Goal: Information Seeking & Learning: Learn about a topic

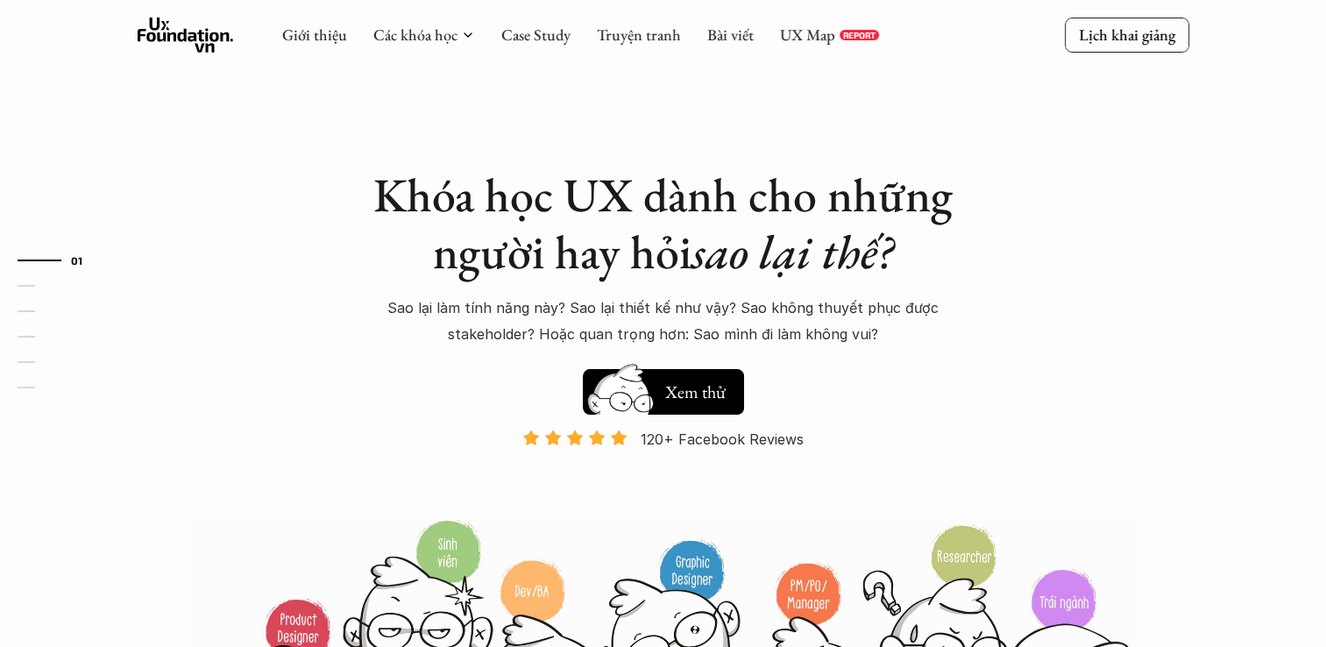
click at [834, 33] on div "UX Map REPORT" at bounding box center [829, 34] width 99 height 19
click at [813, 39] on link "UX Map" at bounding box center [807, 35] width 55 height 20
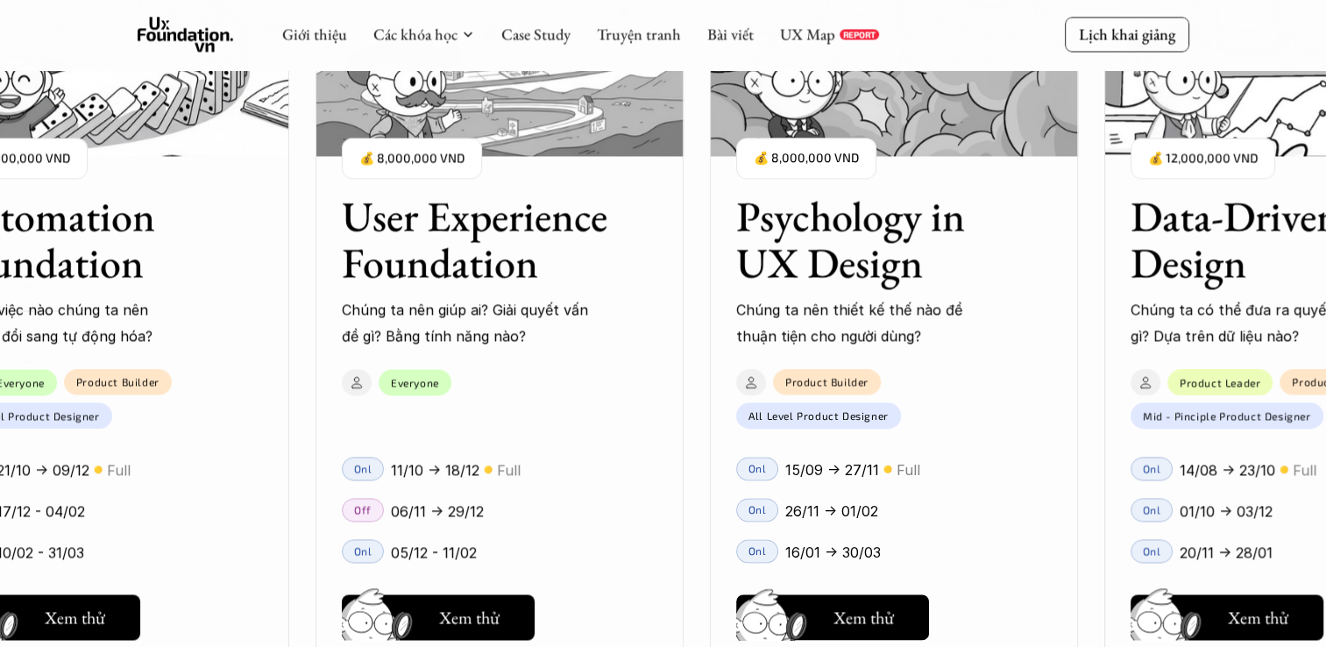
scroll to position [1928, 0]
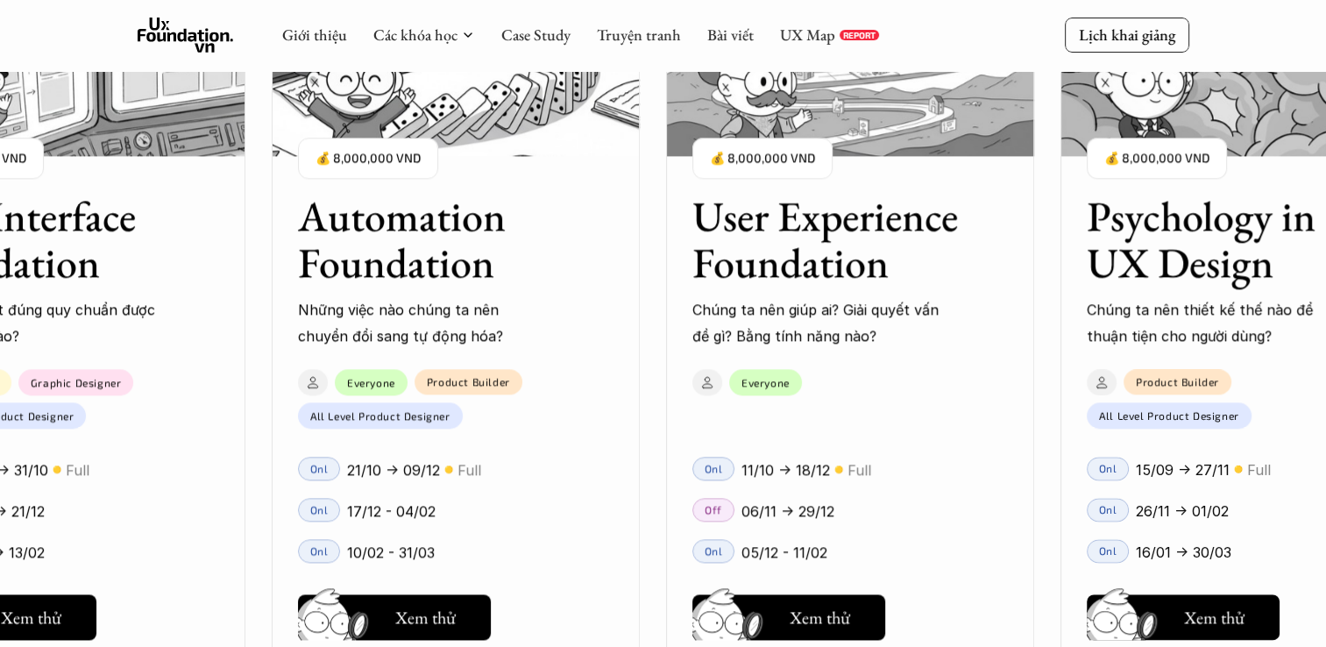
click at [833, 49] on div "Giới thiệu Các khóa học Case Study Truyện tranh Bài viết UX Map REPORT" at bounding box center [580, 35] width 597 height 35
click at [820, 40] on link "UX Map" at bounding box center [807, 35] width 55 height 20
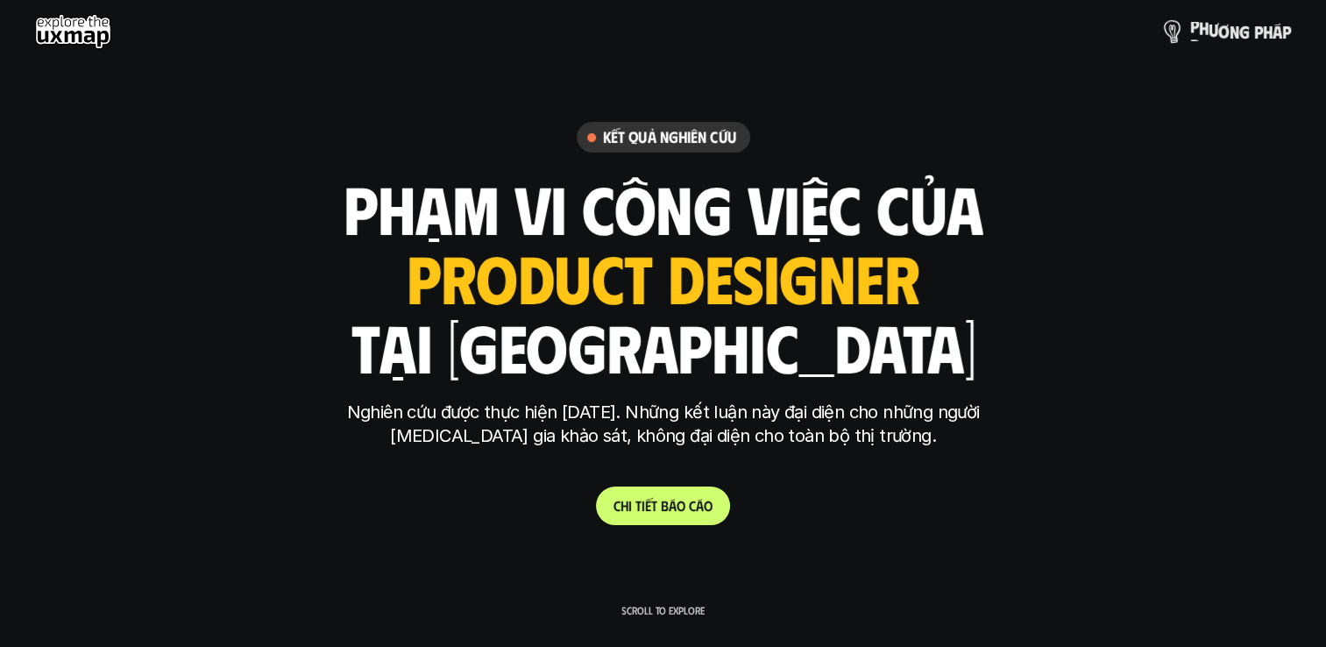
click at [1192, 30] on p "p h ư ơ n g p h á p" at bounding box center [1240, 31] width 101 height 19
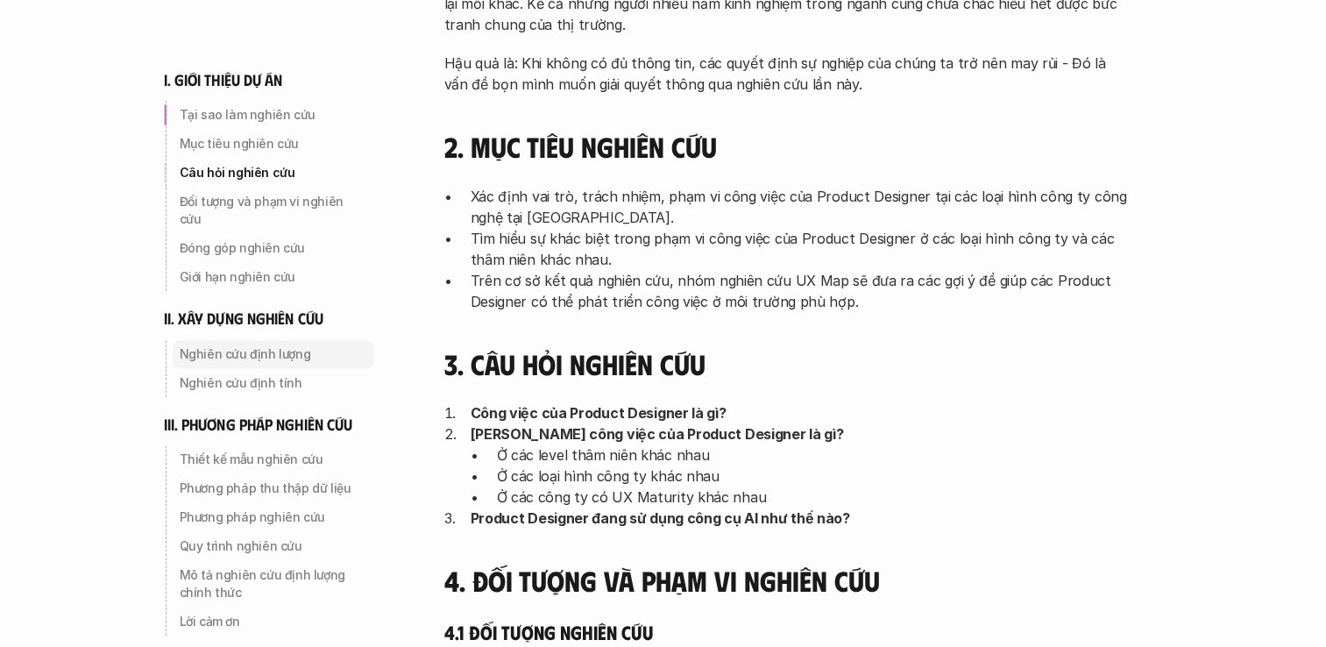
scroll to position [614, 0]
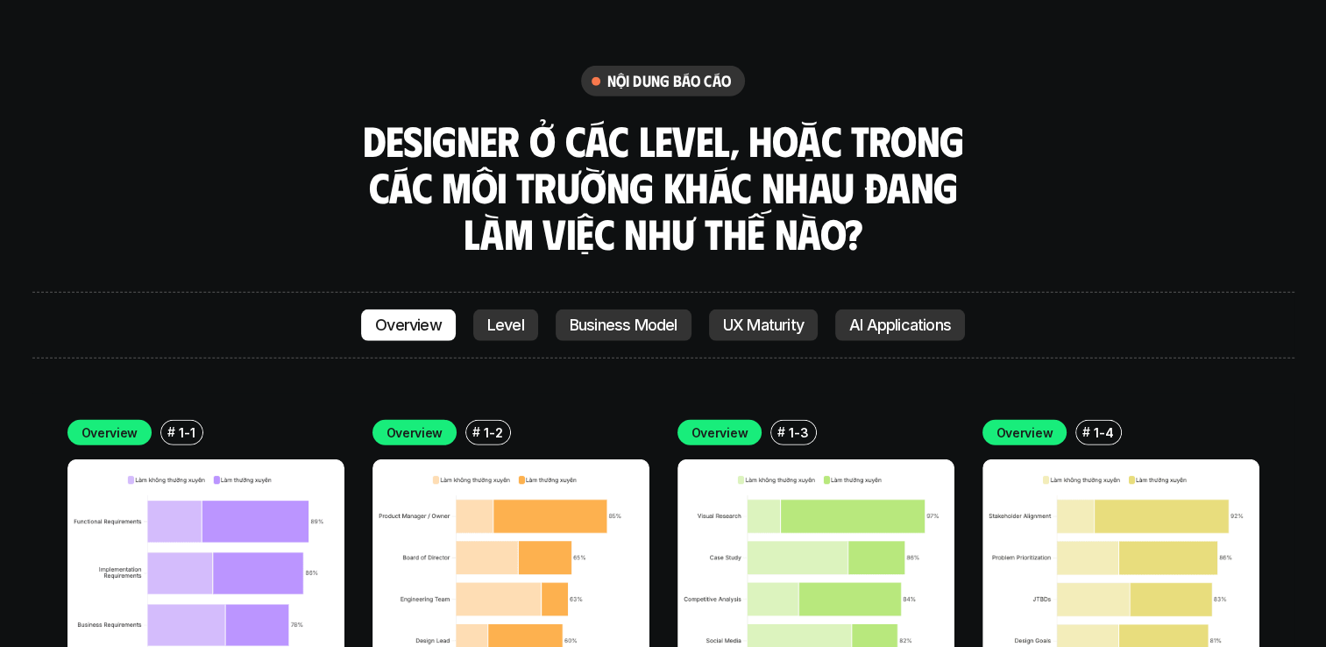
scroll to position [5084, 0]
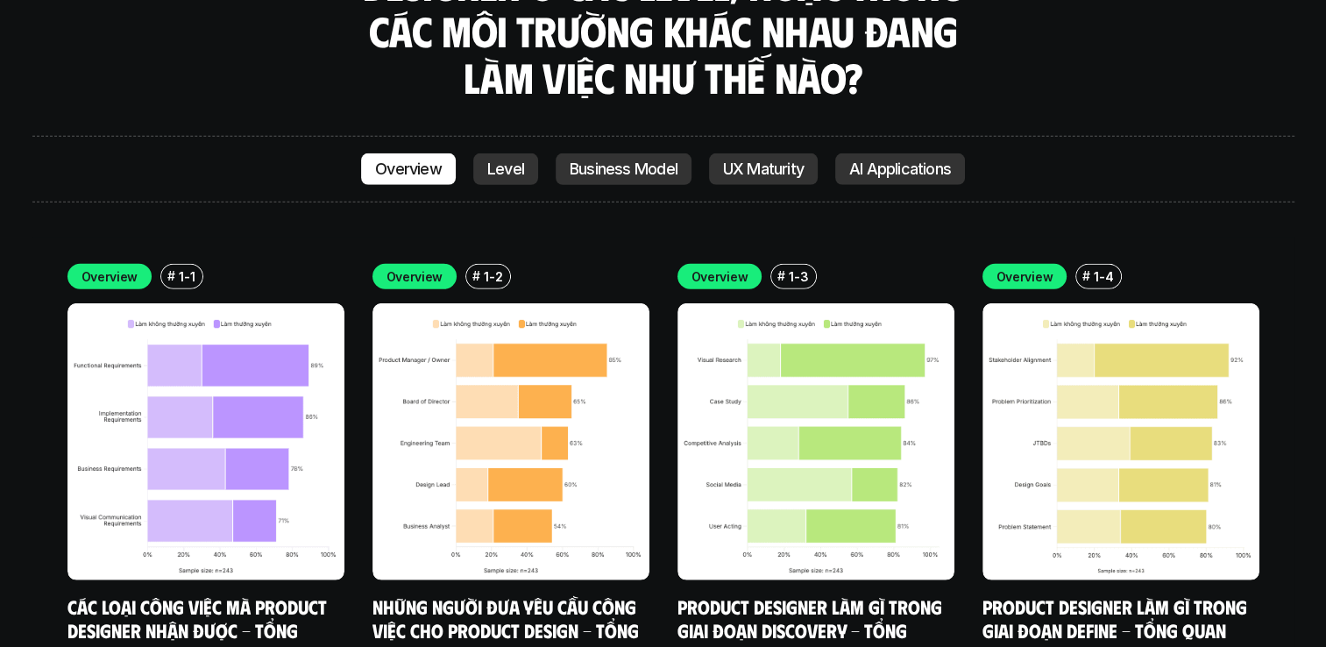
click at [463, 153] on div "Overview Level Business Model UX Maturity AI Applications" at bounding box center [663, 169] width 604 height 32
click at [494, 160] on p "Level" at bounding box center [505, 169] width 37 height 18
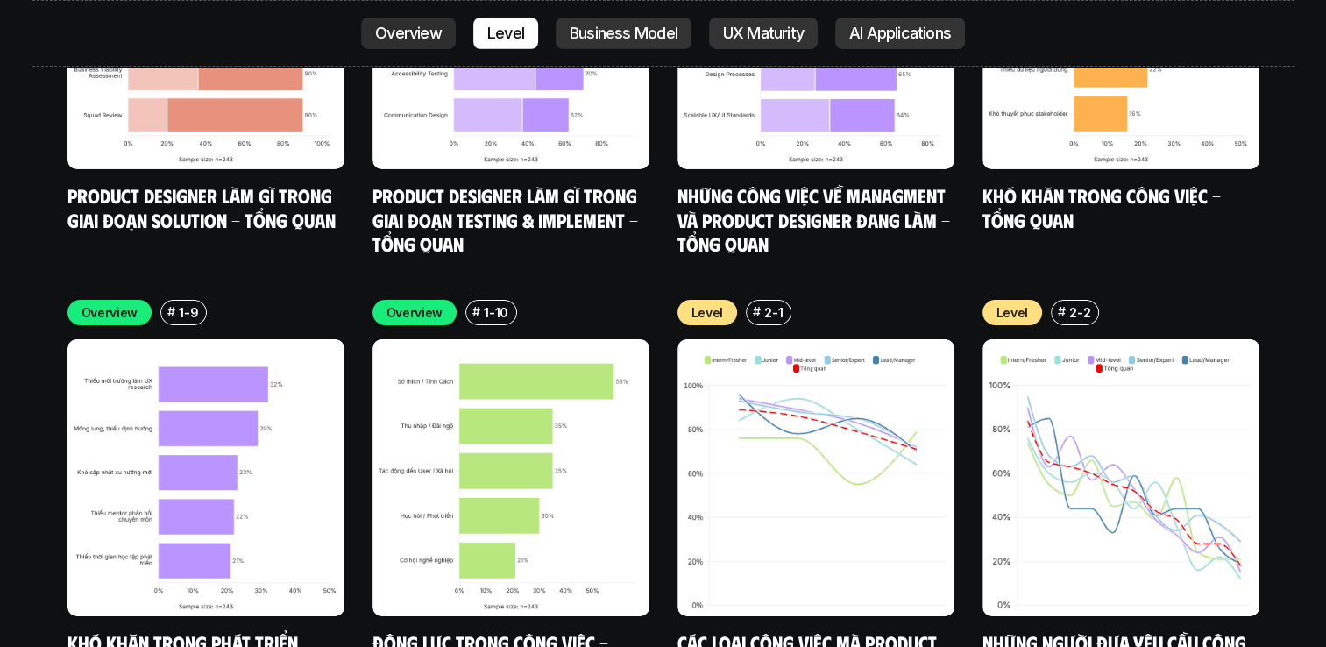
scroll to position [6075, 0]
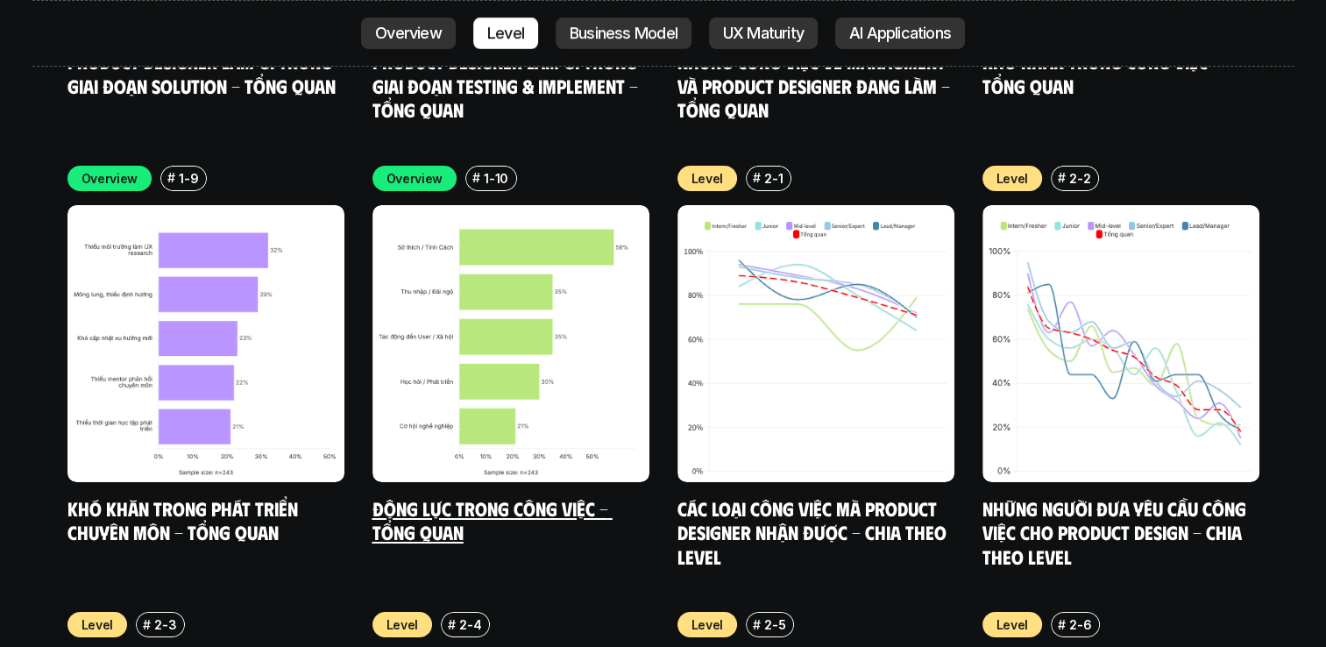
click at [477, 496] on link "Động lực trong công việc - Tổng quan" at bounding box center [493, 520] width 240 height 48
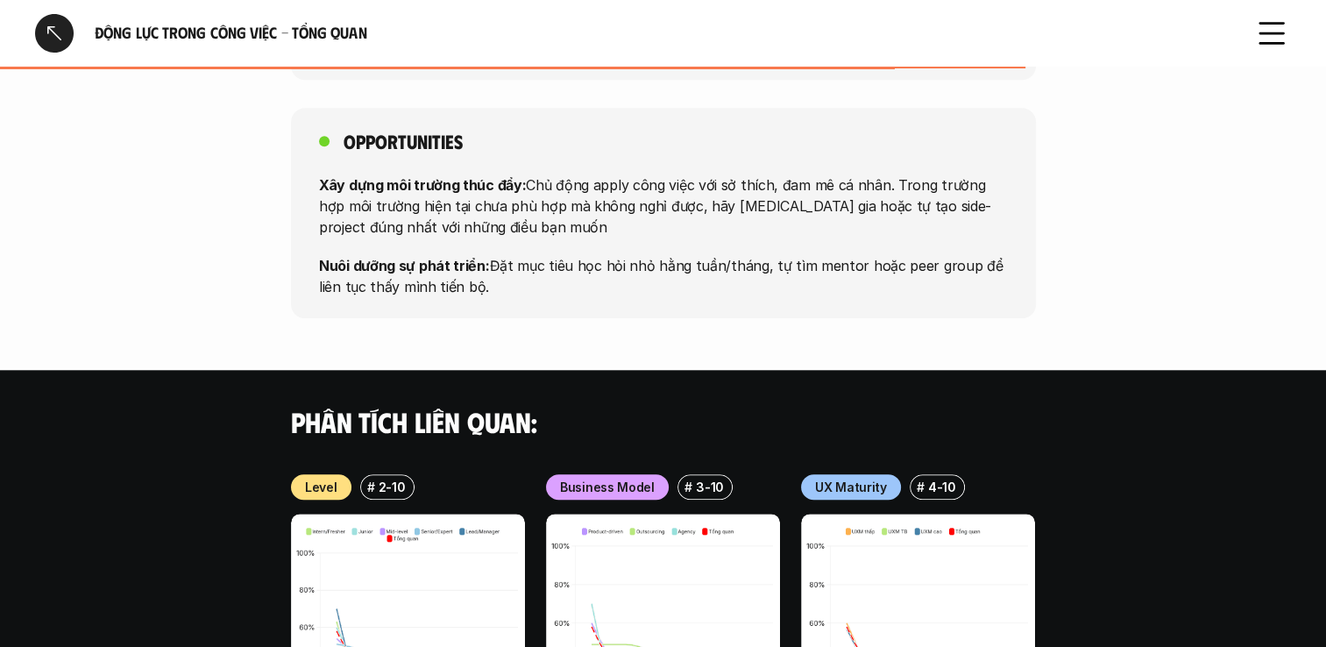
scroll to position [1578, 0]
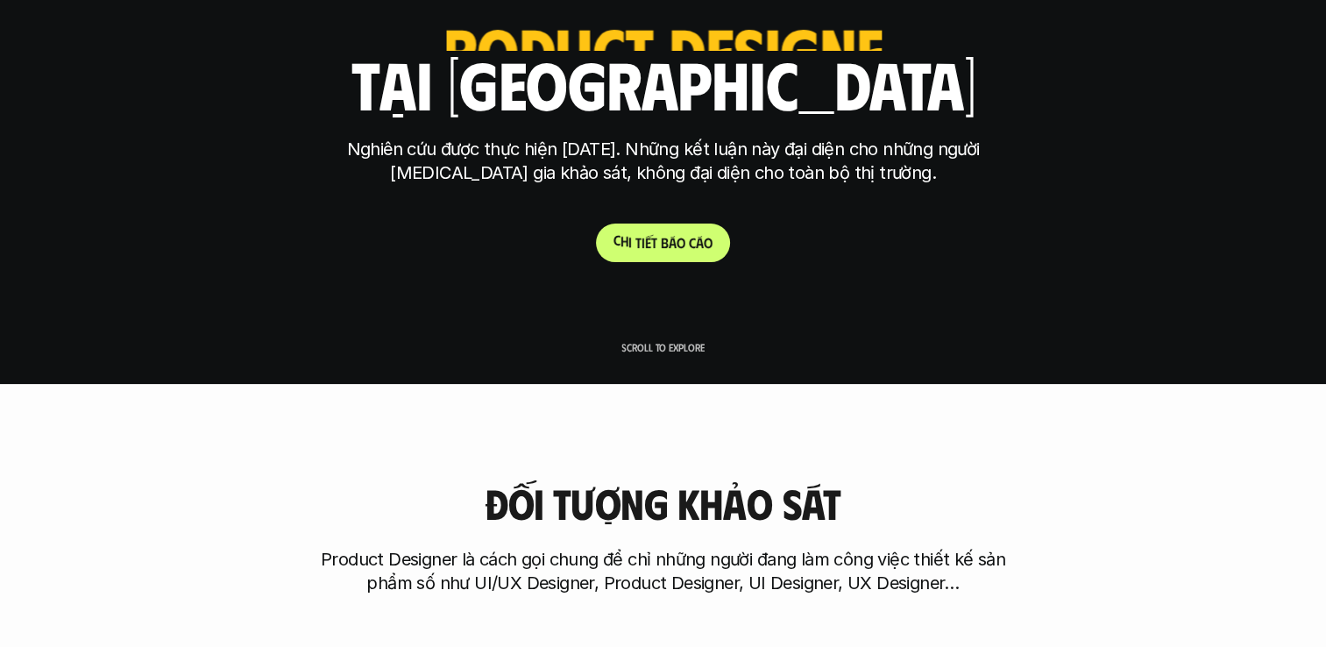
click at [652, 234] on span "t" at bounding box center [654, 242] width 6 height 17
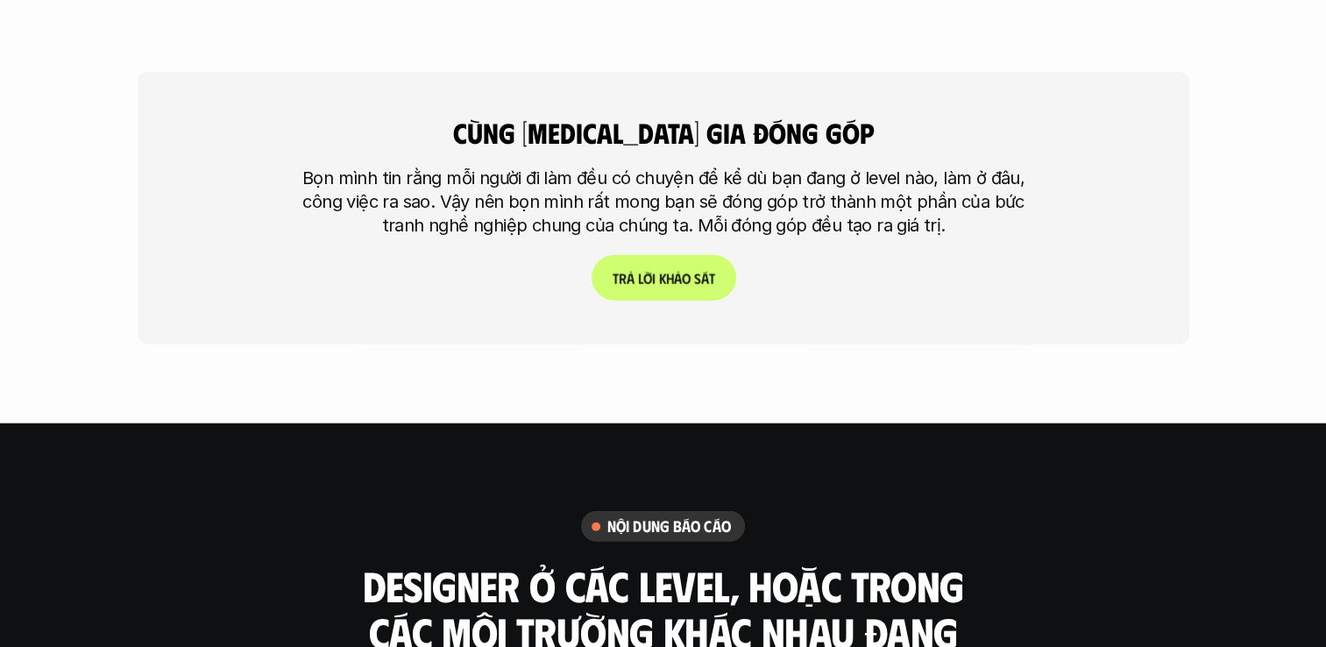
scroll to position [4819, 0]
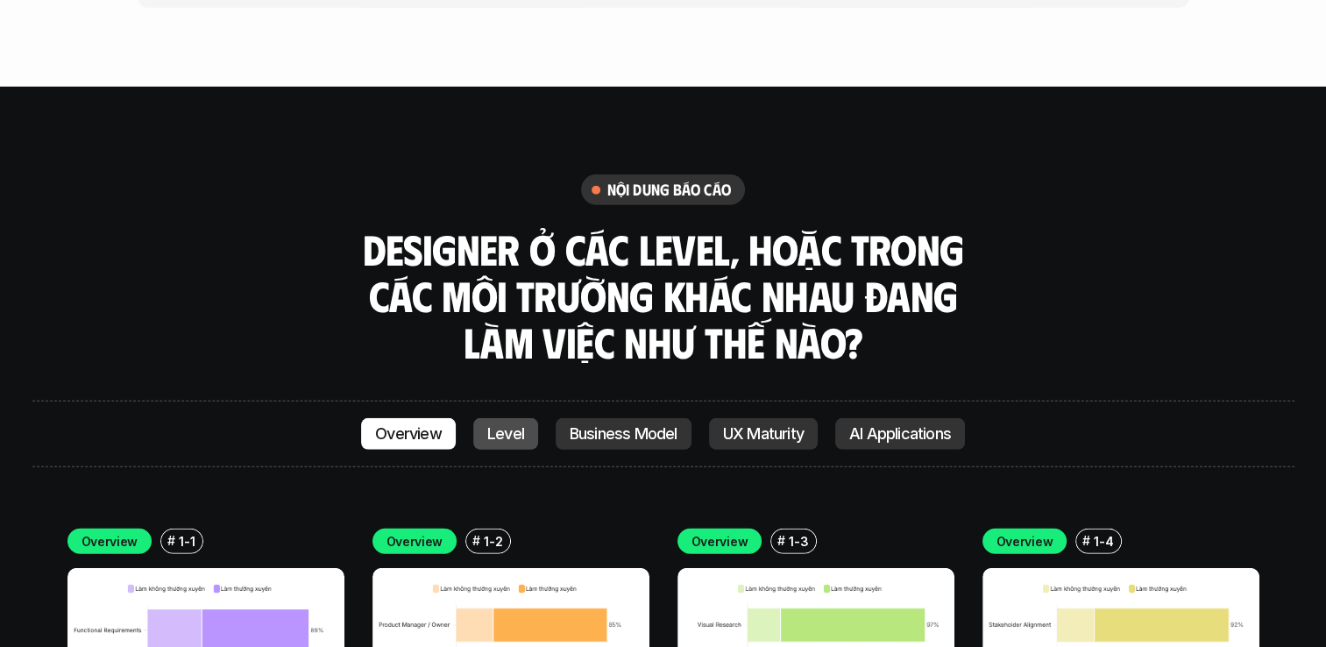
click at [510, 425] on p "Level" at bounding box center [505, 434] width 37 height 18
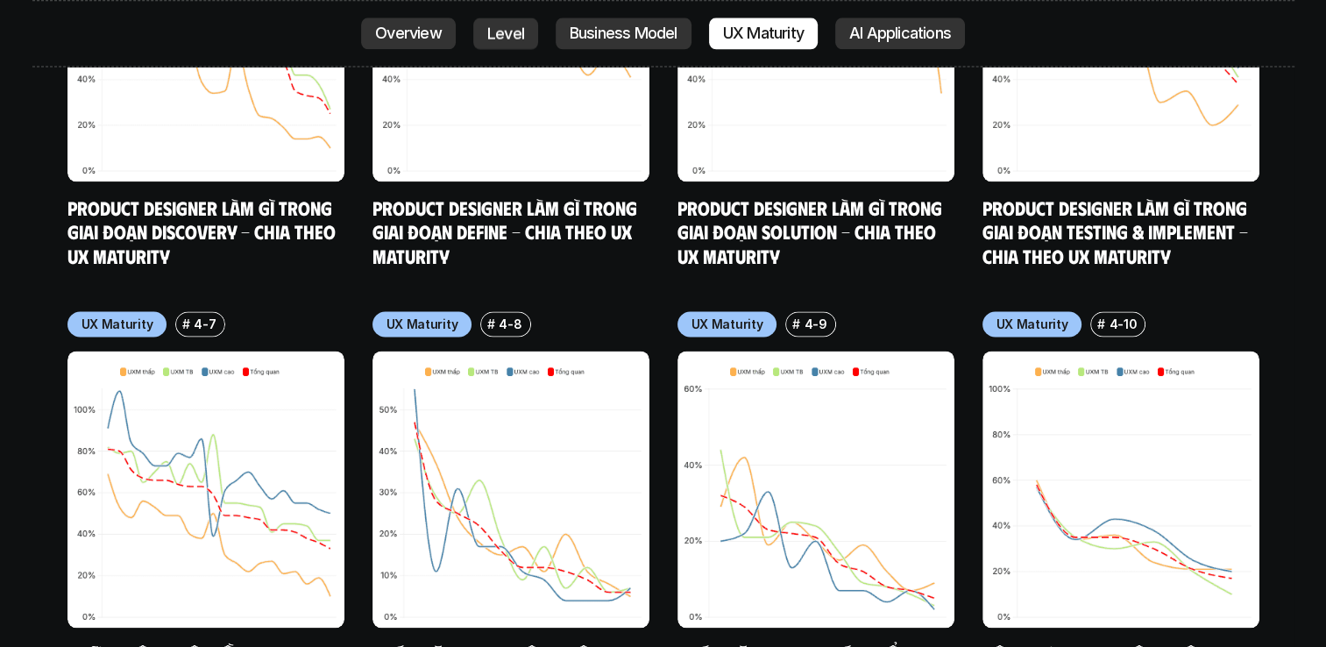
scroll to position [8530, 0]
